Goal: Task Accomplishment & Management: Use online tool/utility

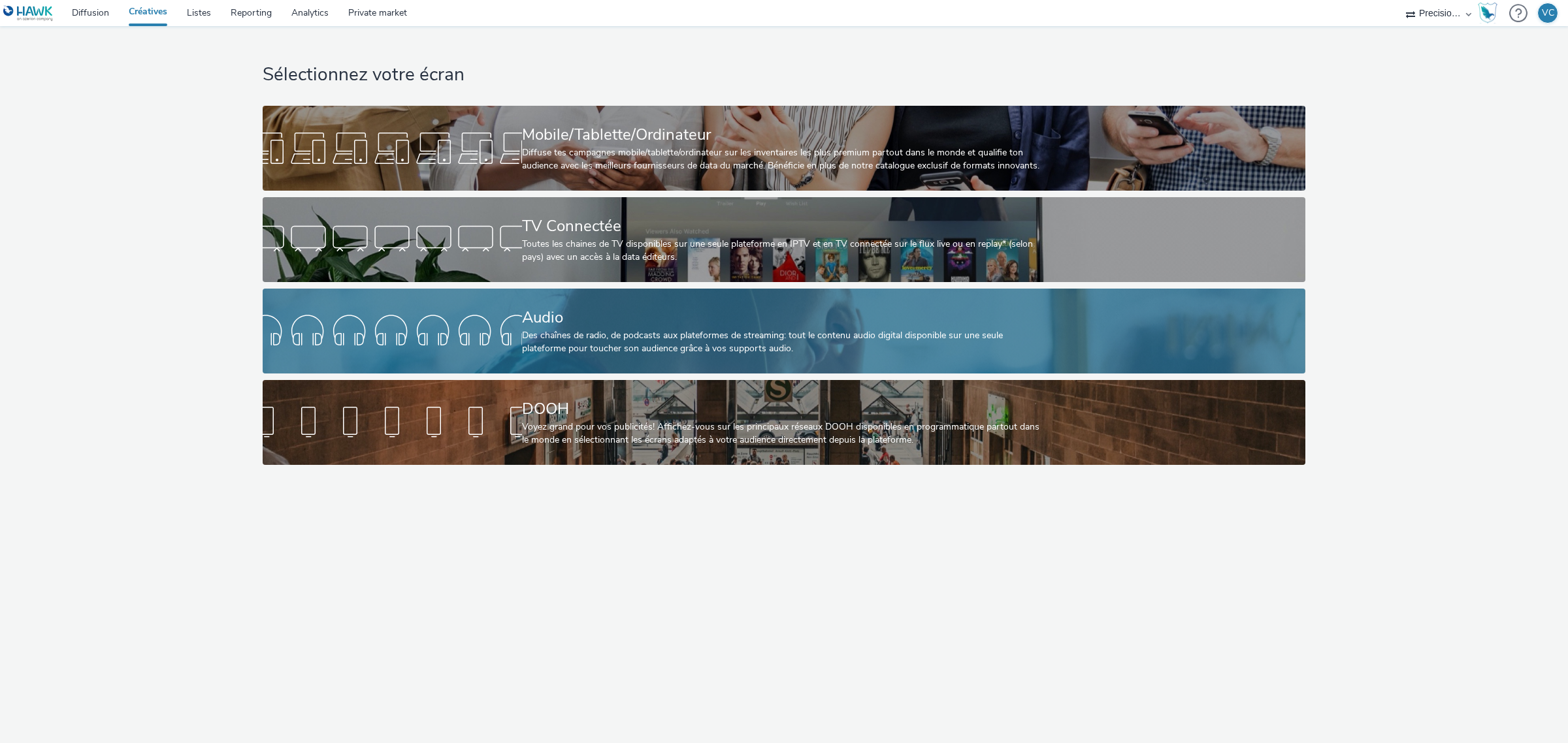
click at [389, 350] on div at bounding box center [392, 331] width 259 height 42
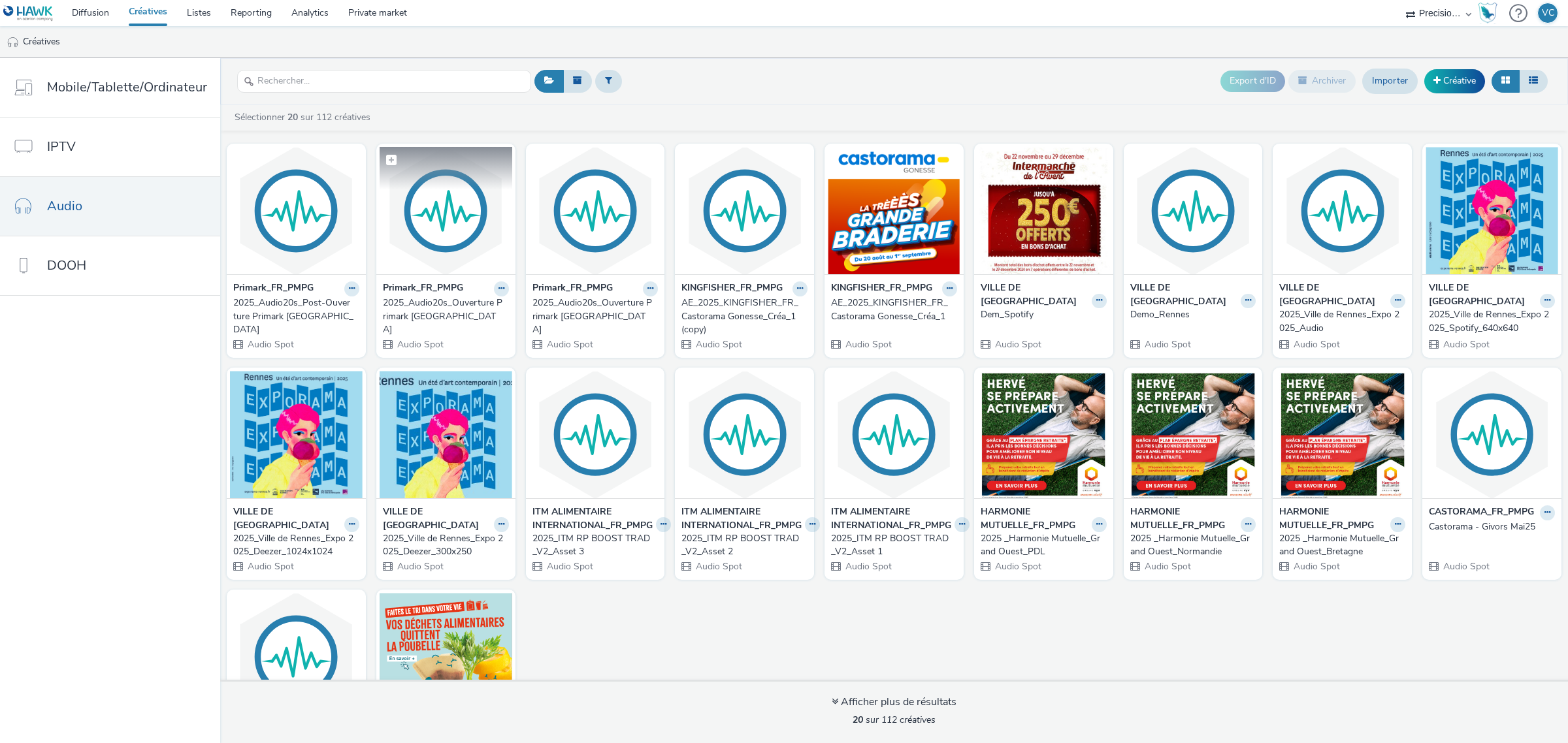
click at [444, 241] on img at bounding box center [445, 211] width 133 height 127
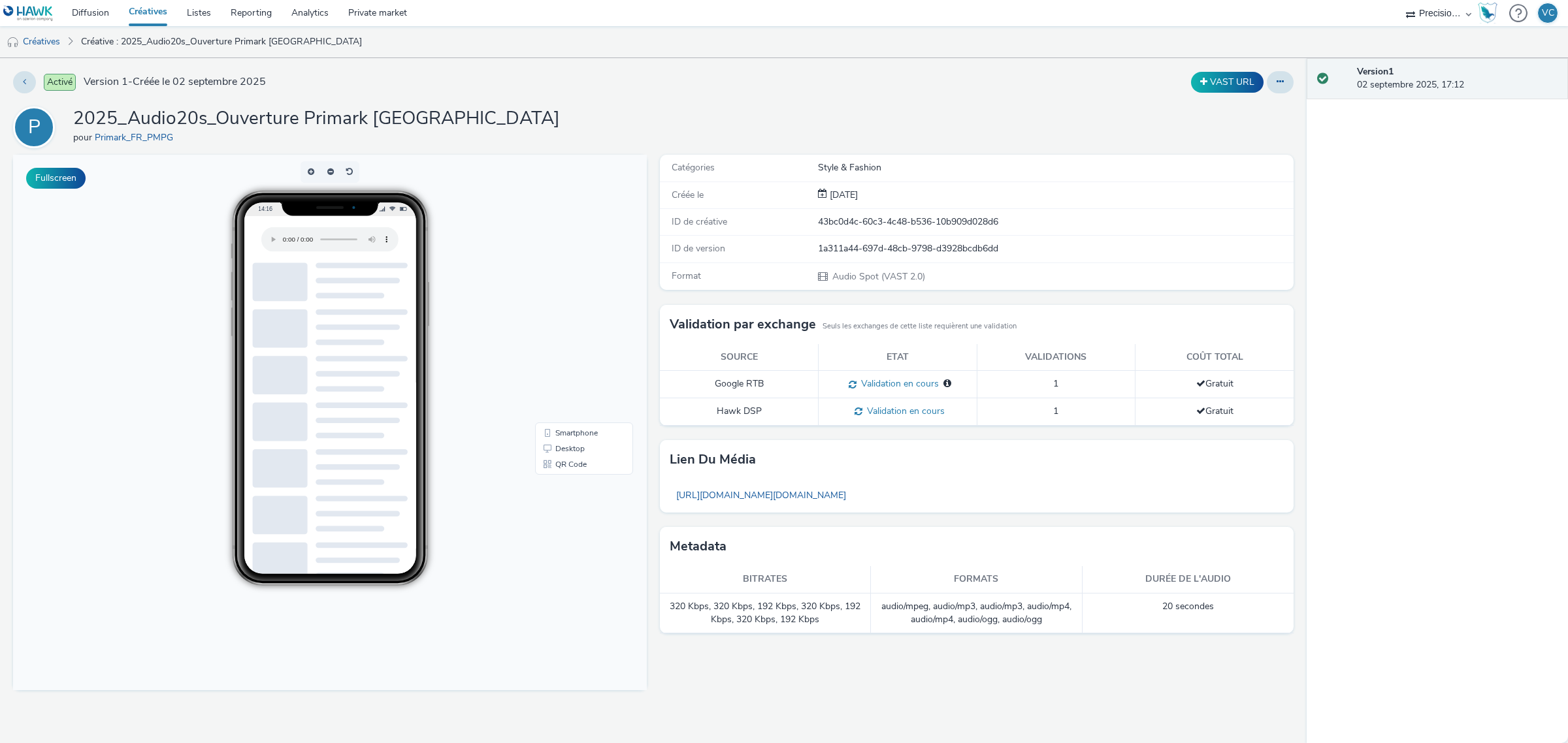
click at [1294, 80] on div "Activé Version 1 - Créée le 02 septembre 2025 VAST URL P 2025_Audio20s_Ouvertur…" at bounding box center [653, 401] width 1307 height 685
click at [1287, 86] on button at bounding box center [1280, 82] width 27 height 22
click at [1265, 108] on link "Modifier" at bounding box center [1244, 108] width 98 height 26
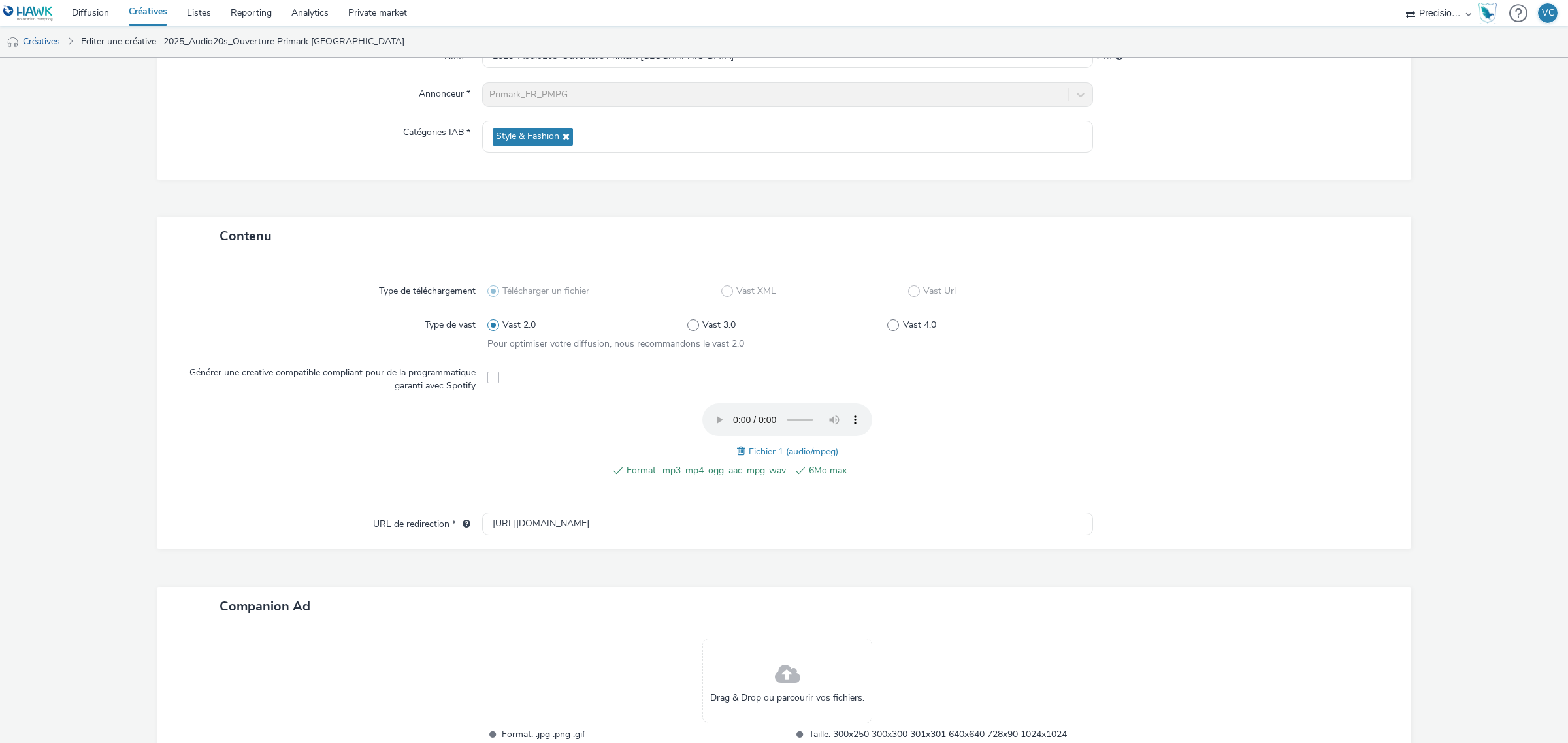
scroll to position [256, 0]
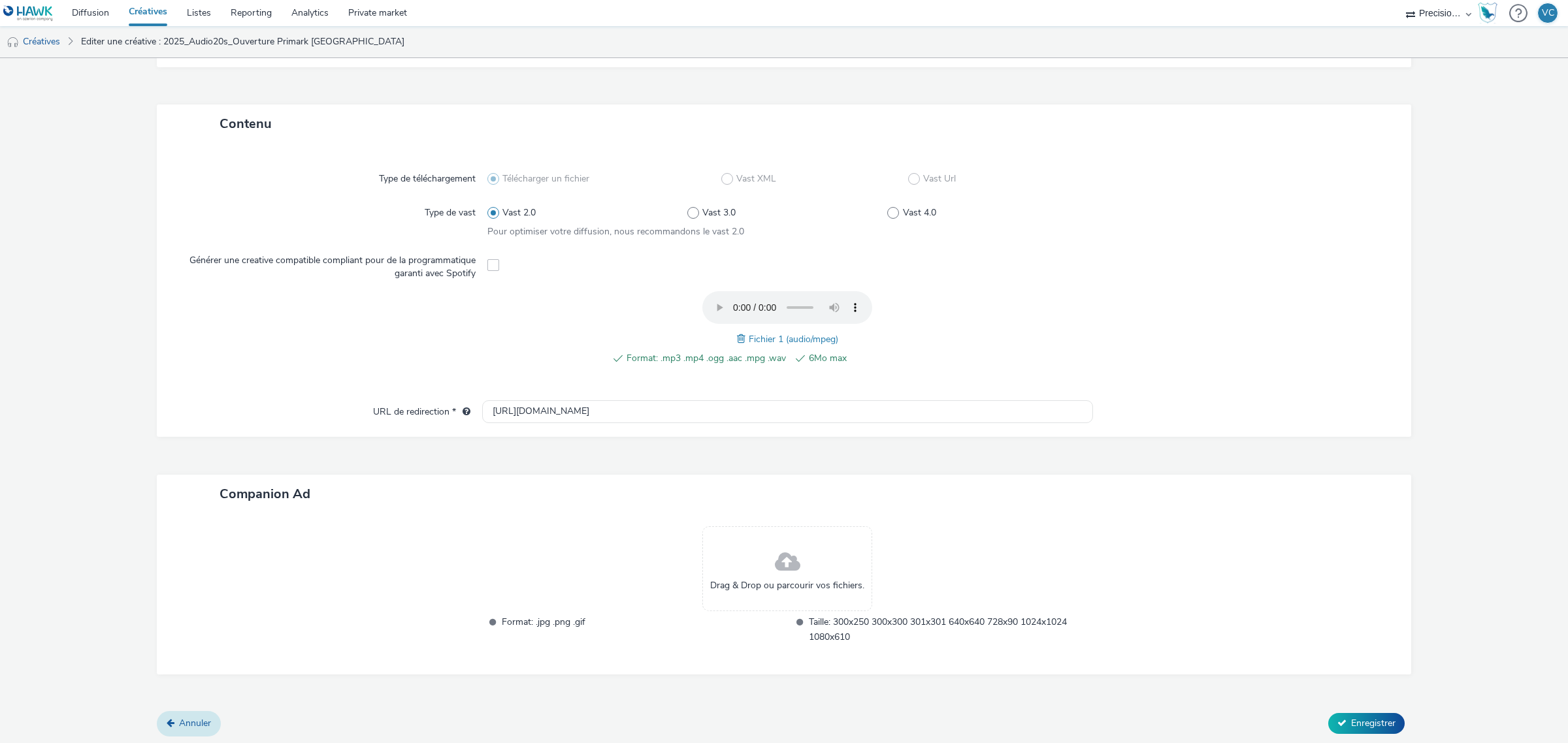
click at [196, 712] on link "Annuler" at bounding box center [188, 724] width 64 height 25
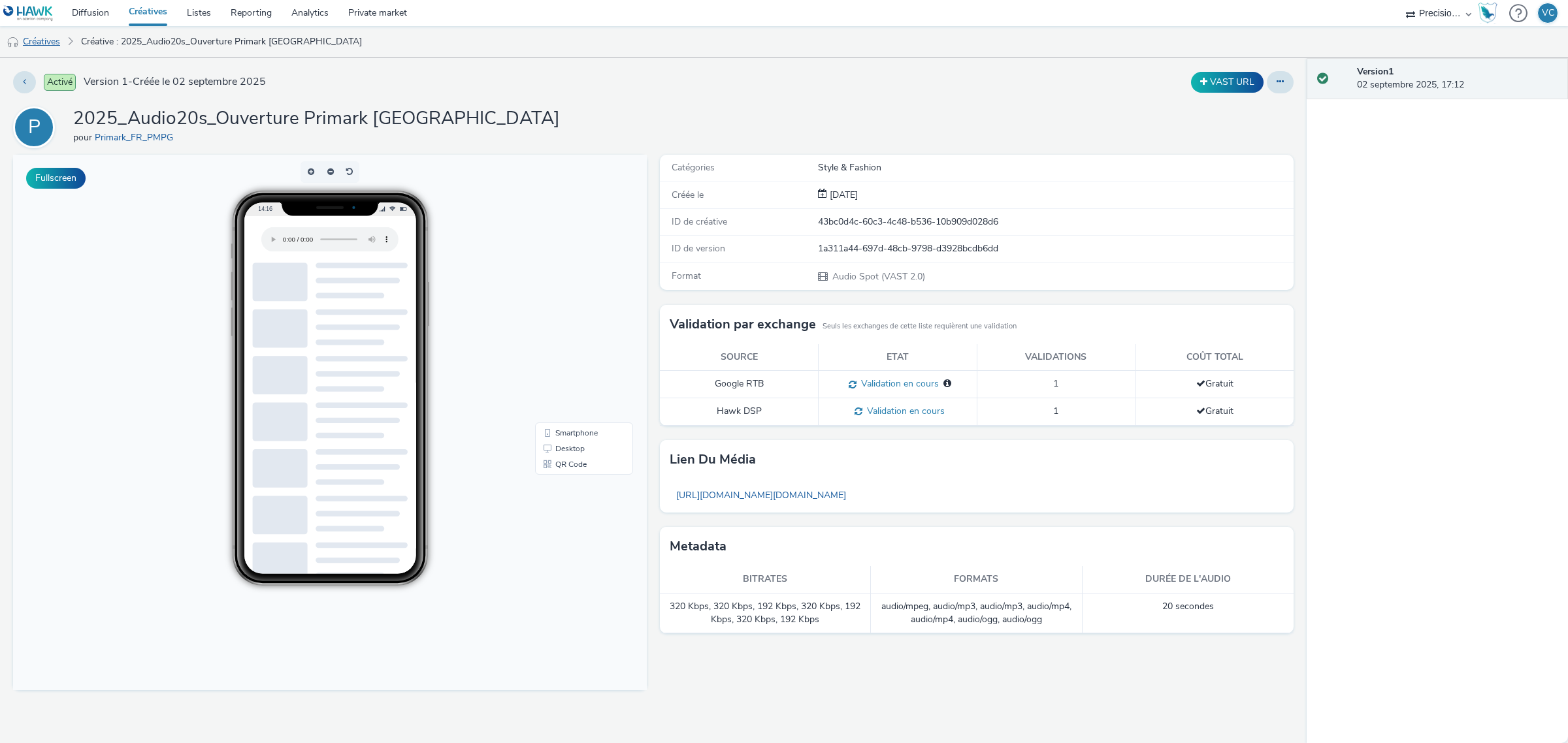
click at [43, 48] on link "Créatives" at bounding box center [33, 42] width 67 height 31
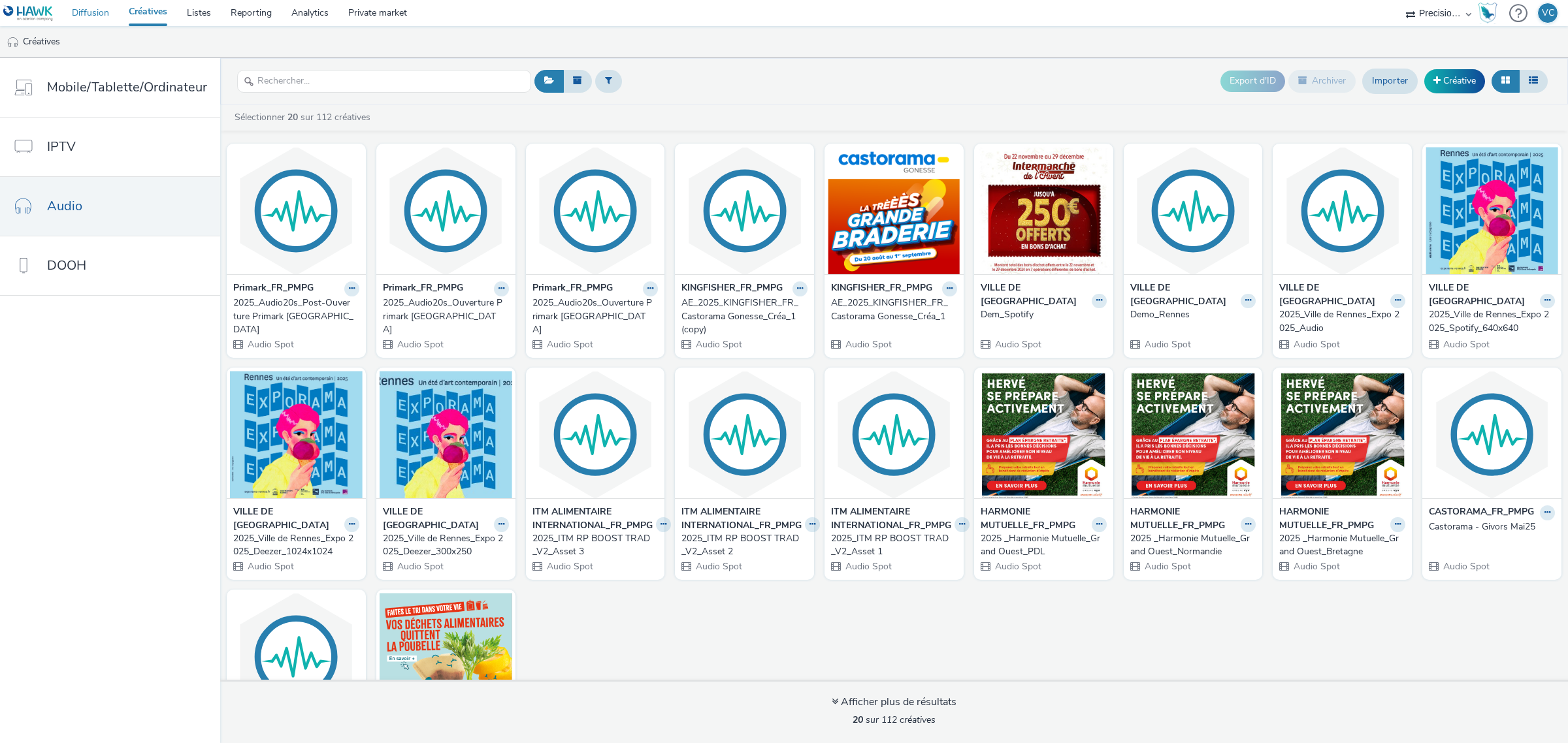
click at [104, 4] on link "Diffusion" at bounding box center [91, 13] width 57 height 26
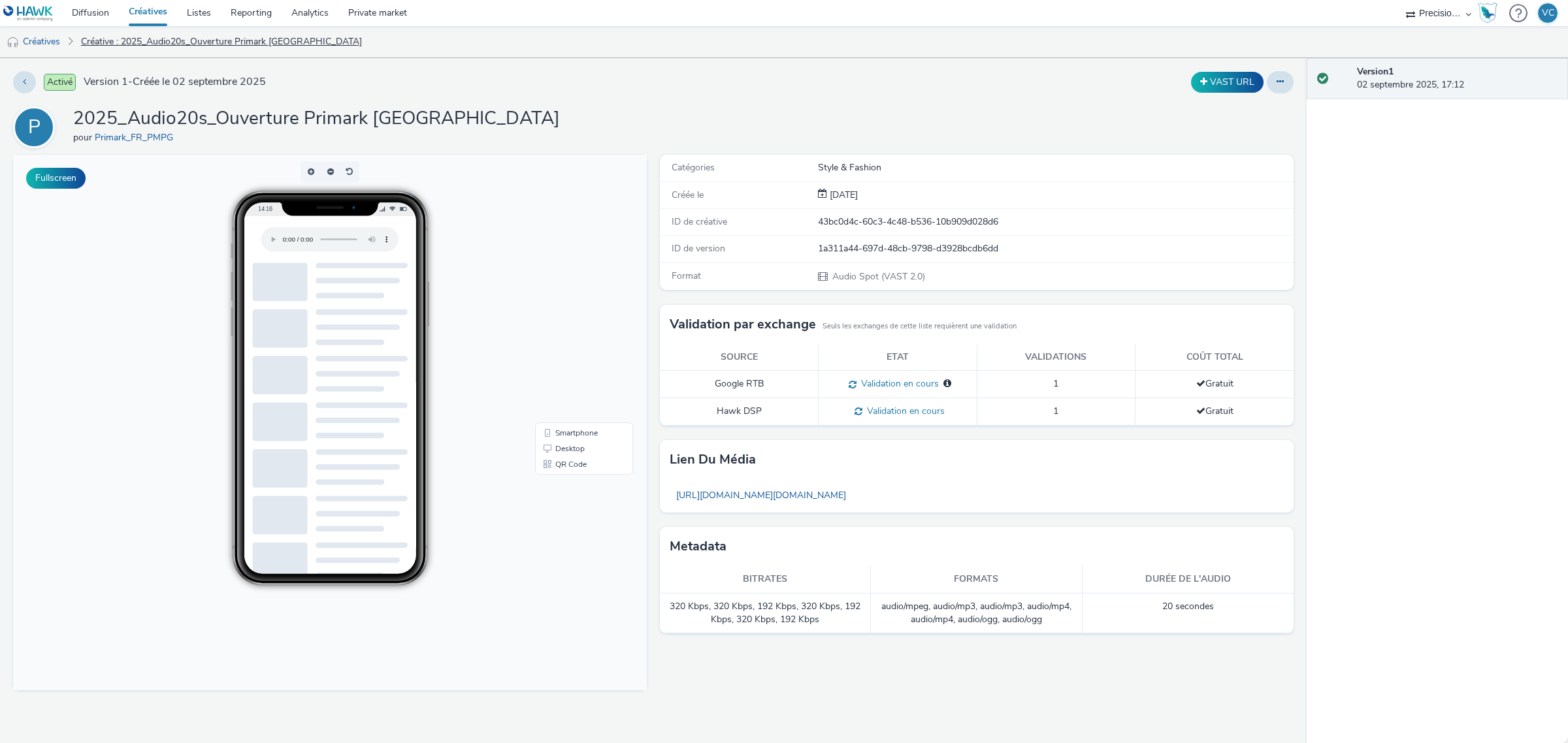
click at [231, 28] on link "Créative : 2025_Audio20s_Ouverture Primark [GEOGRAPHIC_DATA]" at bounding box center [221, 42] width 294 height 31
click at [98, 11] on link "Diffusion" at bounding box center [91, 13] width 57 height 26
